Goal: Task Accomplishment & Management: Manage account settings

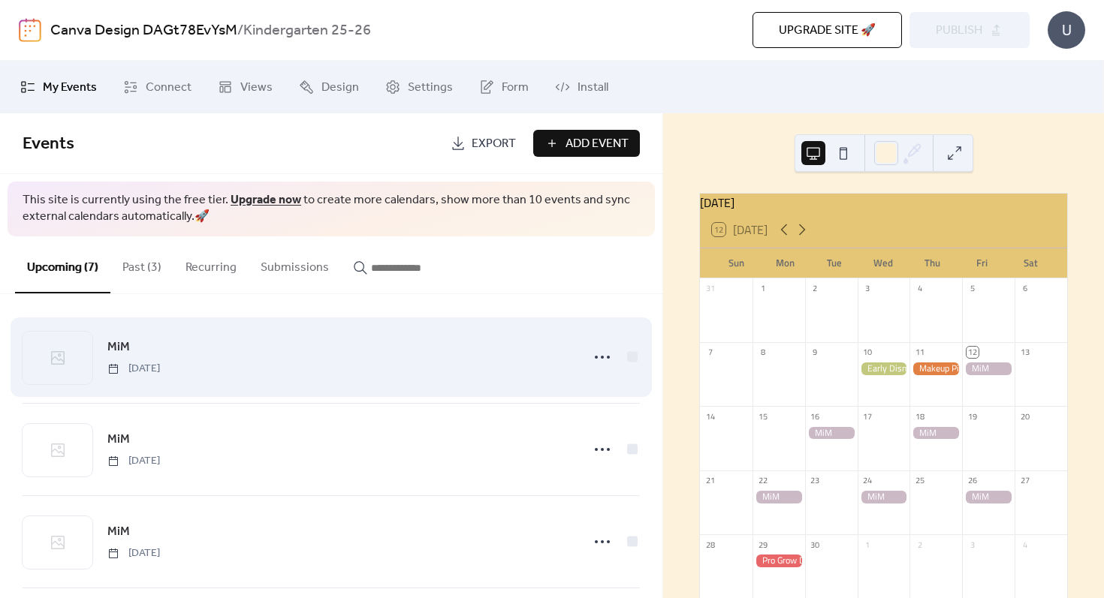
scroll to position [2, 0]
click at [628, 363] on div at bounding box center [632, 359] width 11 height 11
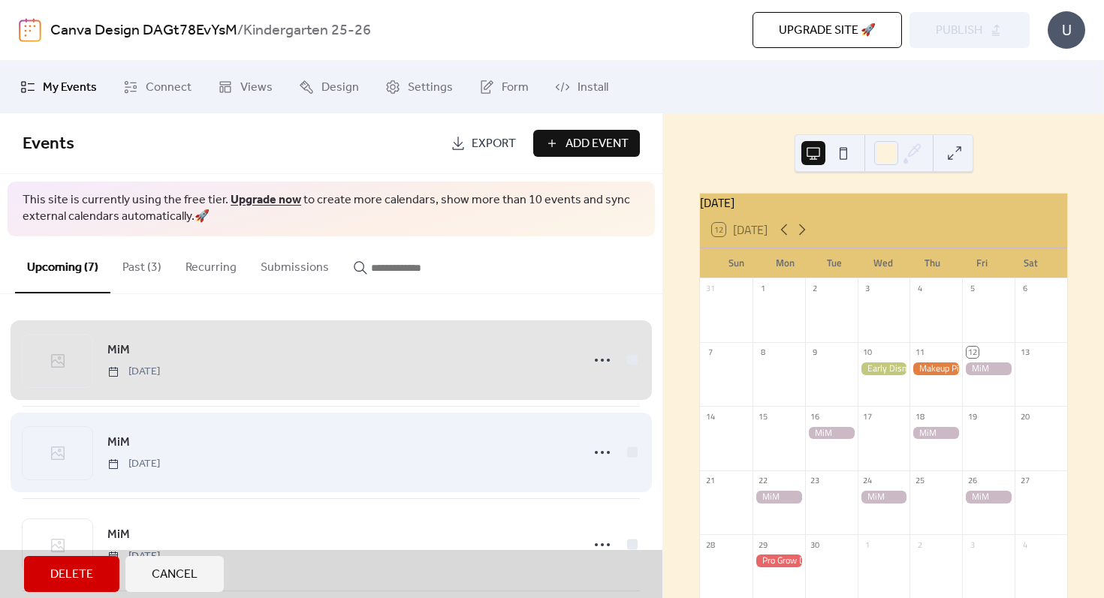
click at [629, 452] on div "MiM [DATE]" at bounding box center [331, 452] width 617 height 92
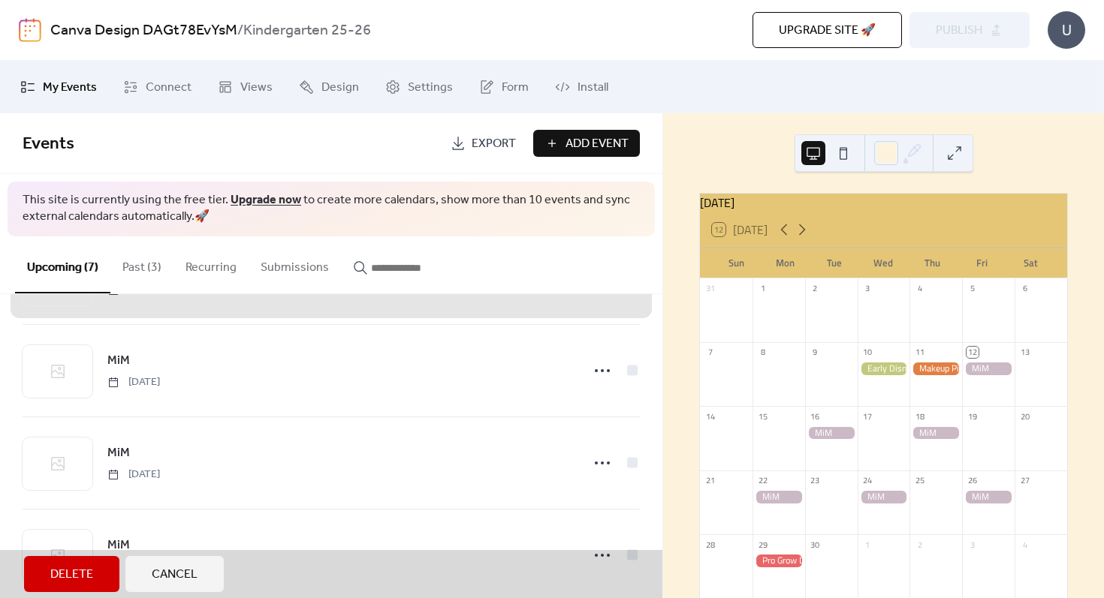
scroll to position [177, 0]
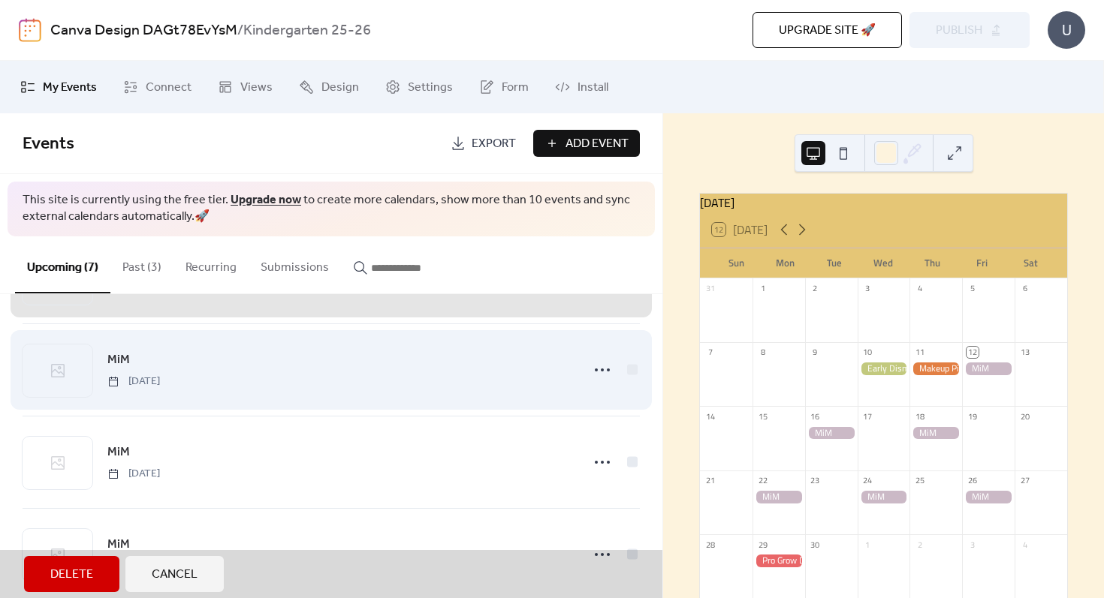
click at [626, 366] on div "MiM [DATE]" at bounding box center [331, 370] width 617 height 92
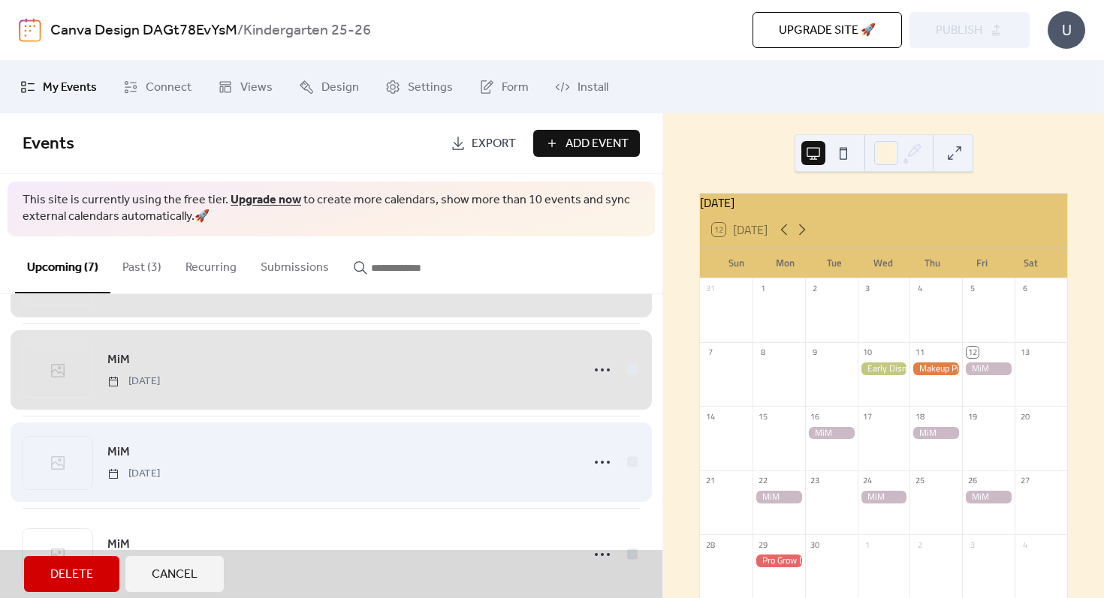
click at [626, 465] on div "MiM [DATE]" at bounding box center [331, 462] width 617 height 92
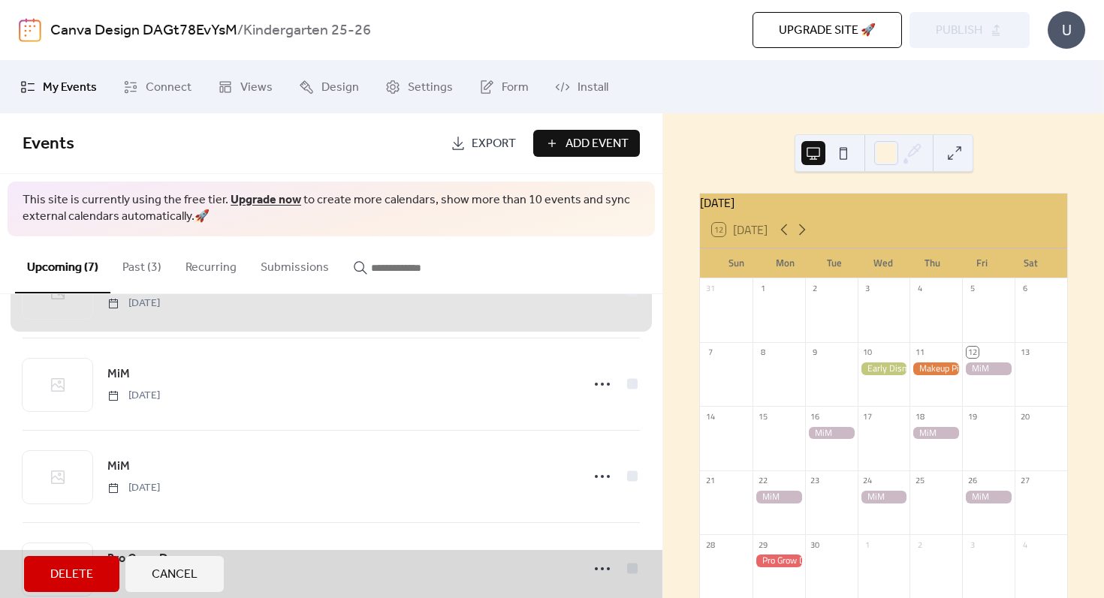
scroll to position [351, 0]
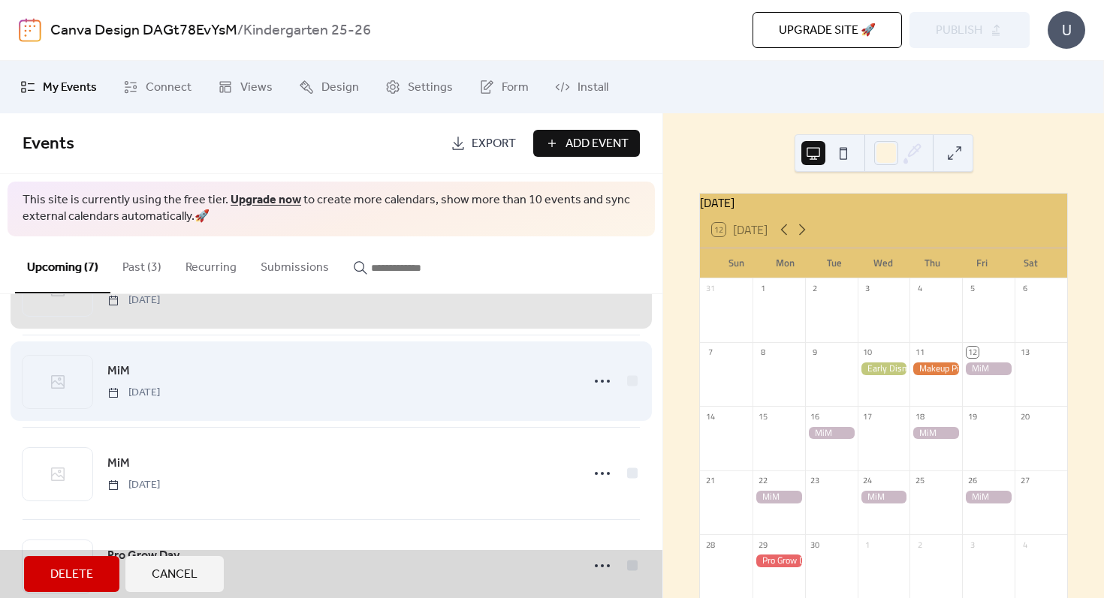
click at [628, 384] on div "MiM [DATE]" at bounding box center [331, 381] width 617 height 92
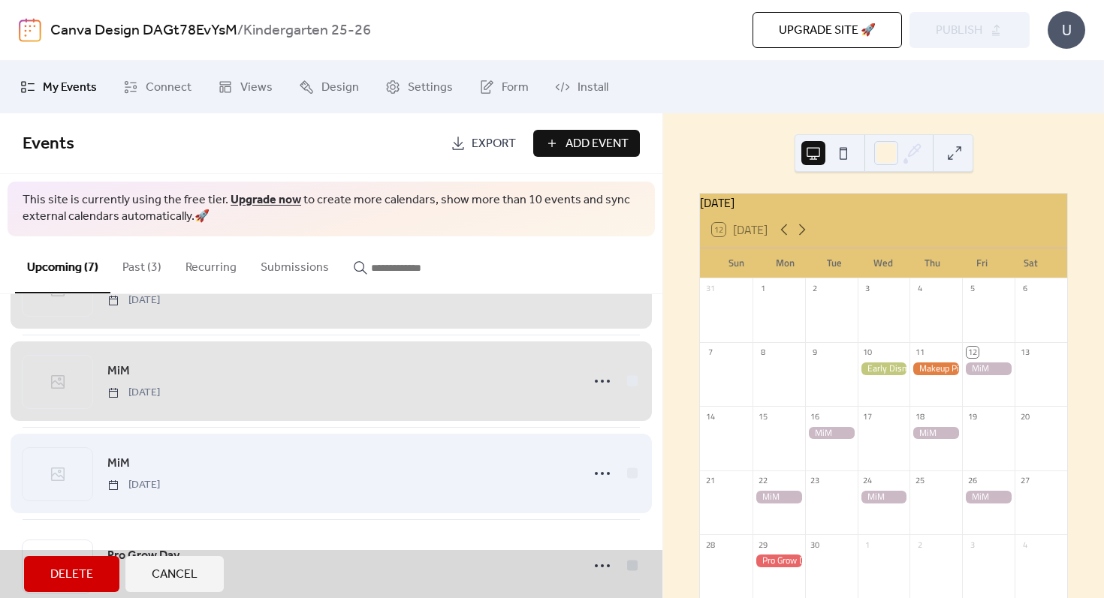
click at [629, 467] on div "MiM [DATE]" at bounding box center [331, 473] width 617 height 92
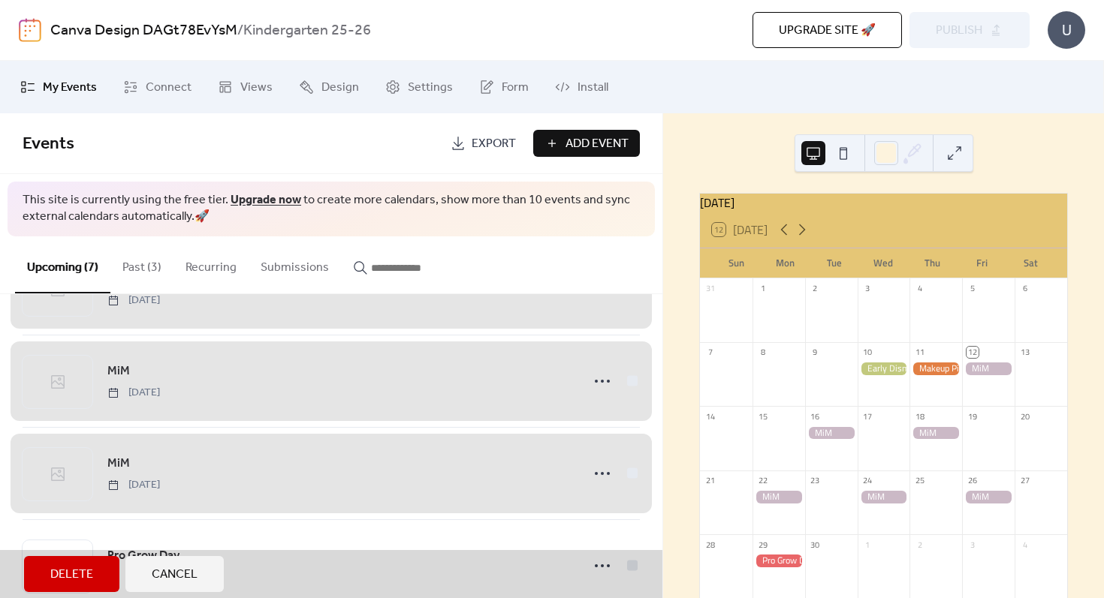
scroll to position [387, 0]
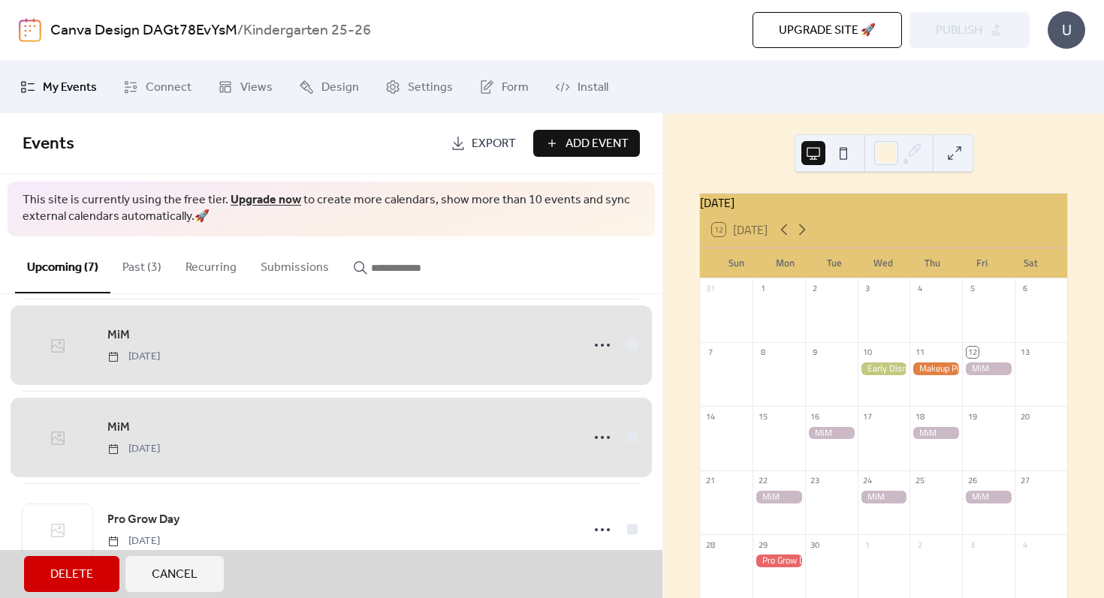
click at [61, 568] on span "Delete" at bounding box center [71, 575] width 43 height 18
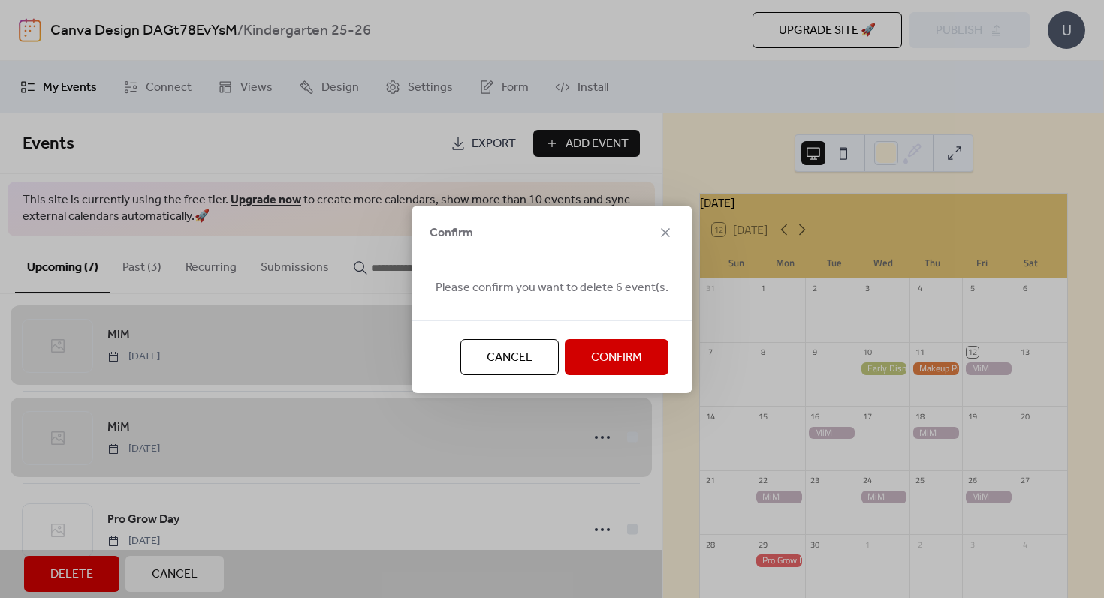
click at [580, 355] on button "Confirm" at bounding box center [617, 357] width 104 height 36
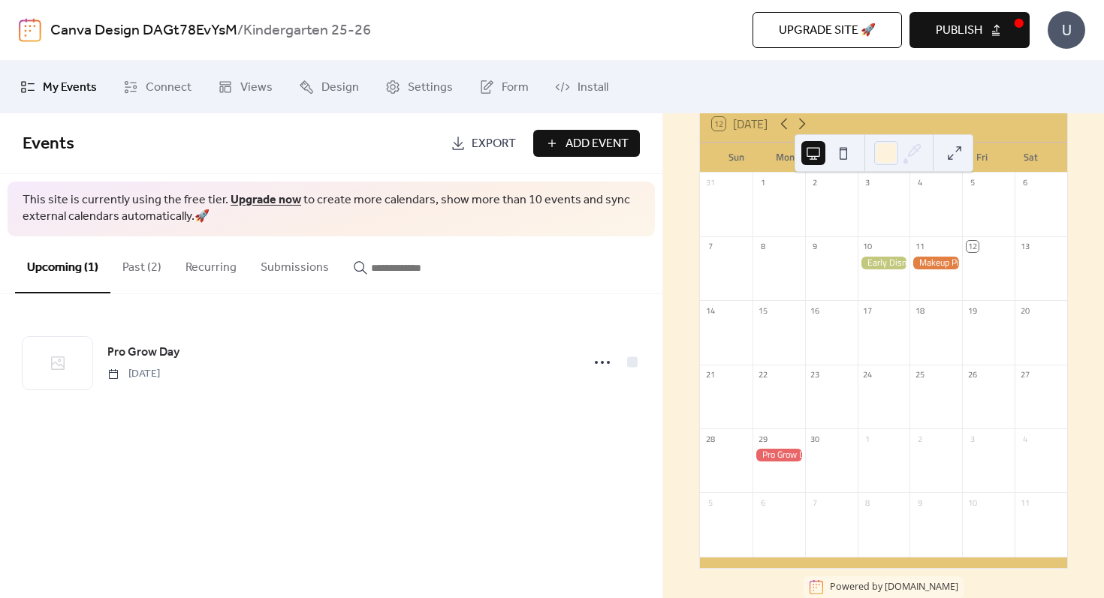
scroll to position [108, 0]
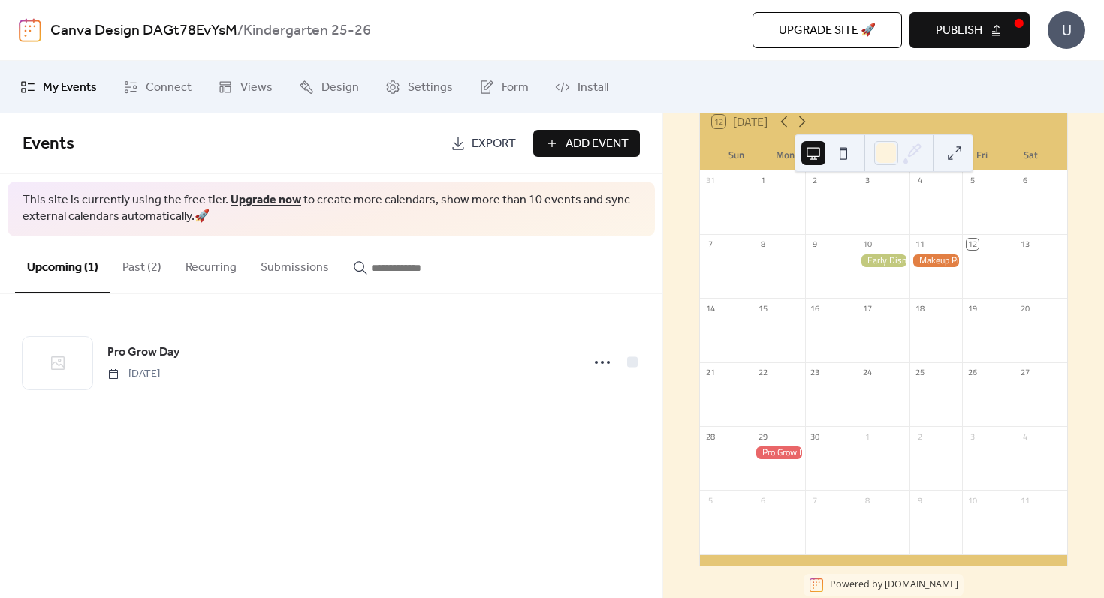
click at [978, 39] on span "Publish" at bounding box center [959, 31] width 47 height 18
